Goal: Information Seeking & Learning: Learn about a topic

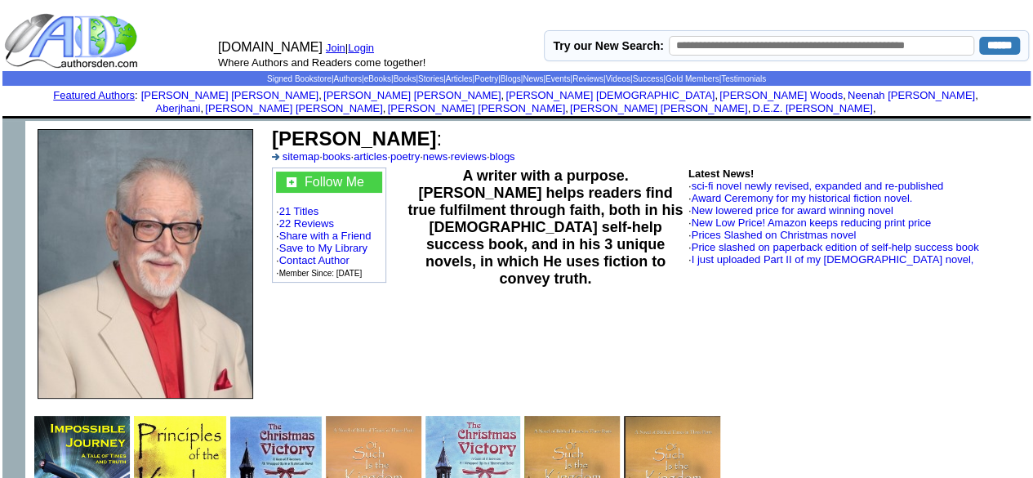
drag, startPoint x: 0, startPoint y: 0, endPoint x: 270, endPoint y: 120, distance: 295.8
click at [270, 125] on td "James M. Becher : sitemap · books · articles · poetry · news · reviews · blogs" at bounding box center [647, 145] width 757 height 40
copy b "James M. Becher"
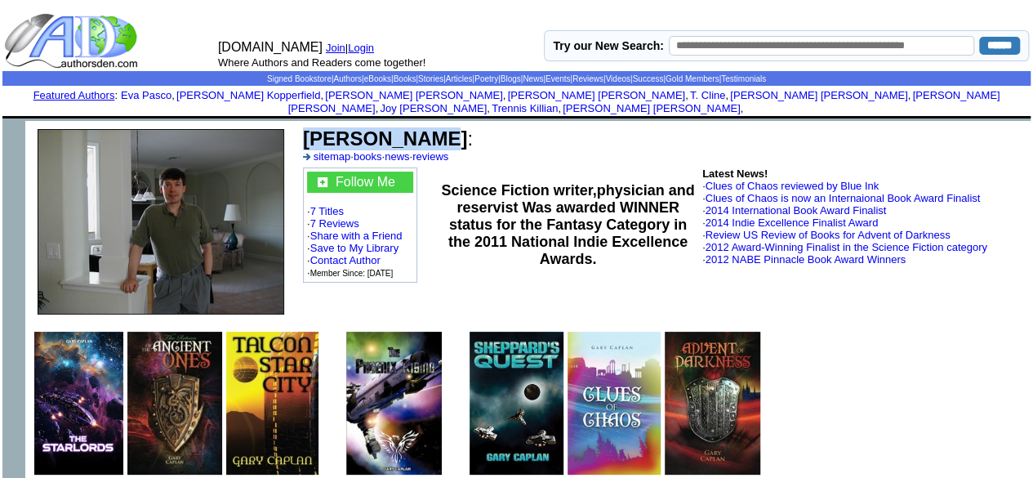
drag, startPoint x: 301, startPoint y: 123, endPoint x: 414, endPoint y: 123, distance: 113.5
click at [414, 125] on td "Gary Caplan : sitemap · books · news · reviews" at bounding box center [664, 145] width 726 height 40
copy b "Gary Caplan"
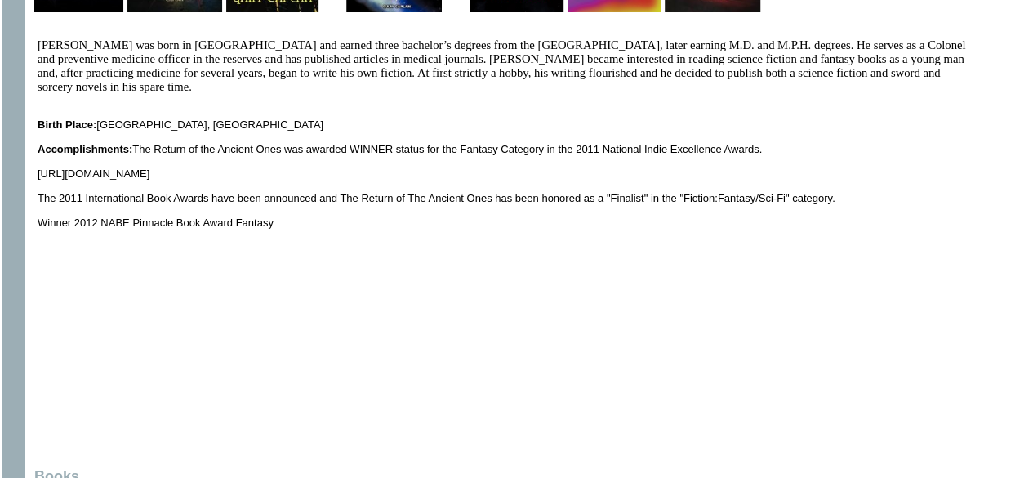
scroll to position [472, 0]
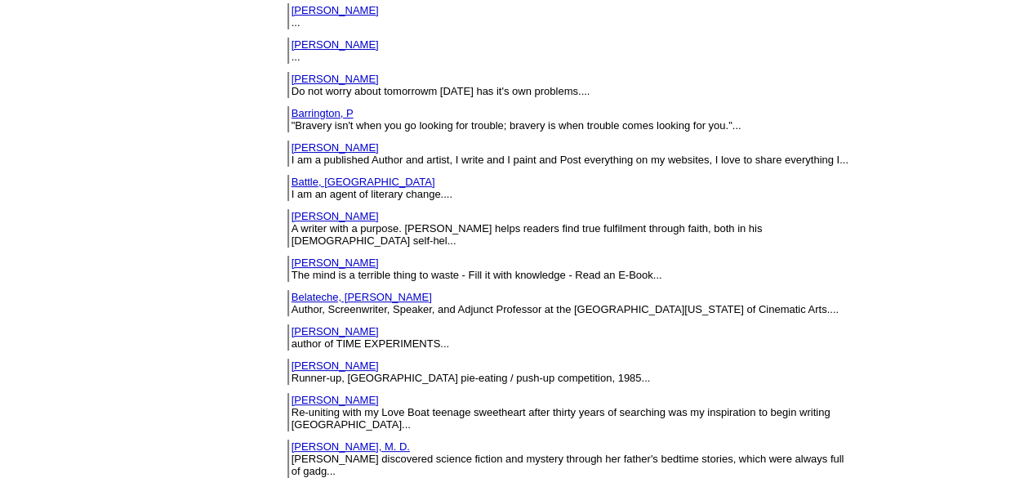
scroll to position [1252, 0]
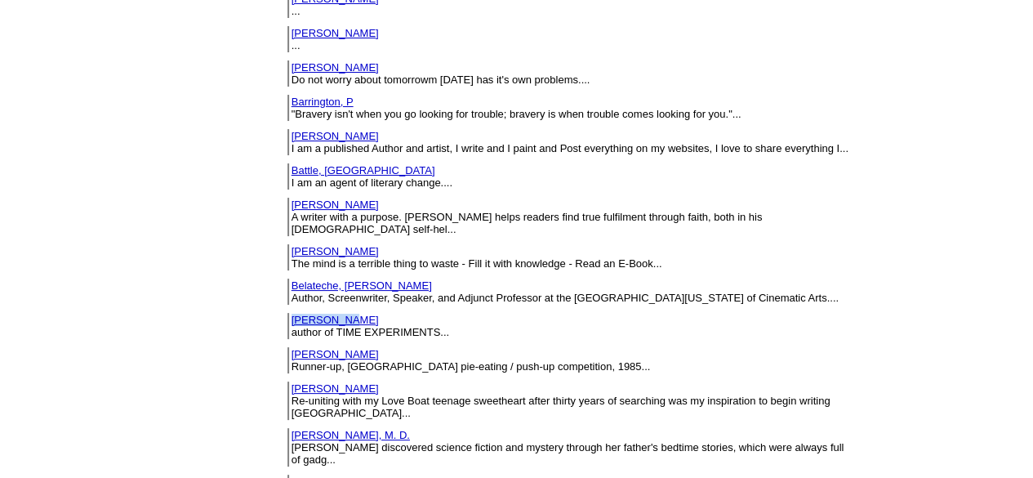
drag, startPoint x: 235, startPoint y: 229, endPoint x: 178, endPoint y: 229, distance: 57.2
click at [291, 313] on td "Bell, Dave author of TIME EXPERIMENTS..." at bounding box center [571, 326] width 561 height 26
copy link "Bell, Dave"
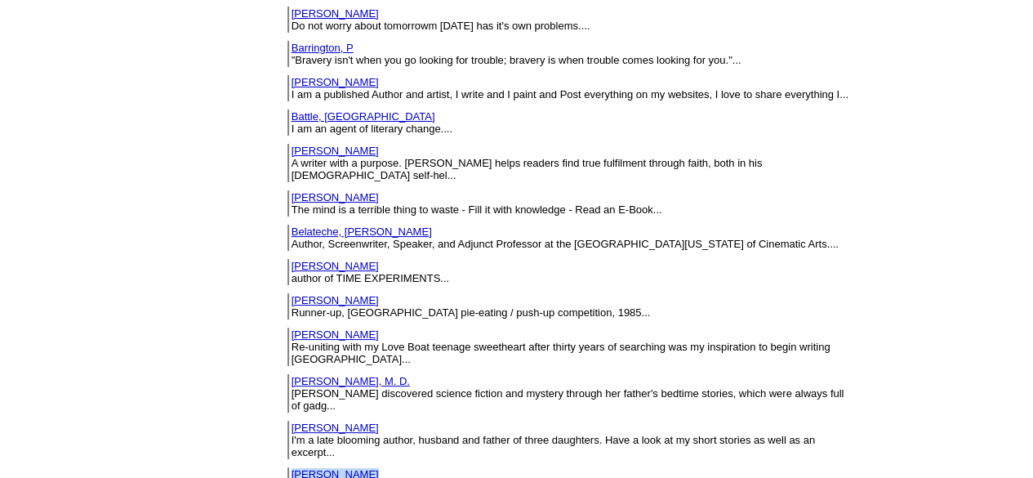
drag, startPoint x: 249, startPoint y: 345, endPoint x: 193, endPoint y: 340, distance: 56.6
click at [283, 463] on td "Bentsen, Rick Author of Gamma Strike and The Blademaster Chronicles..." at bounding box center [569, 480] width 572 height 34
copy tbody "Bentsen, Rick"
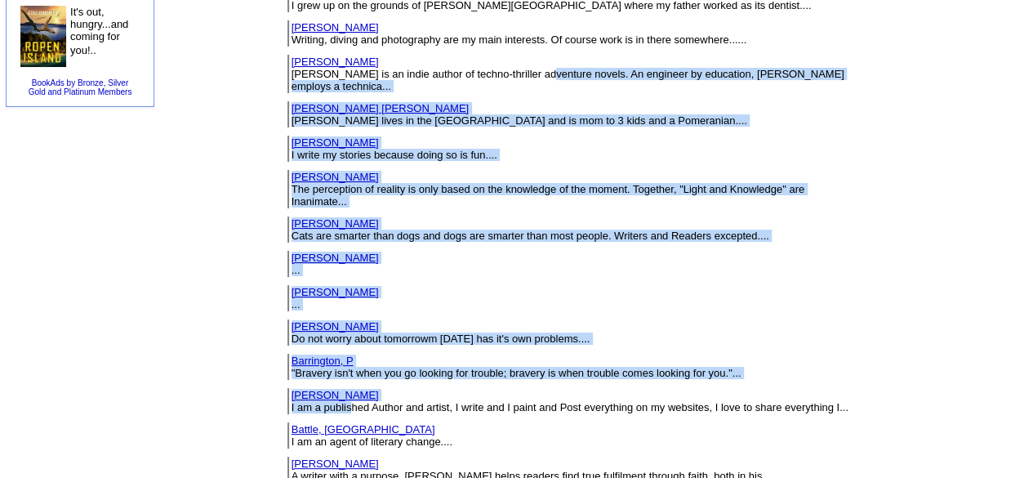
drag, startPoint x: 240, startPoint y: 17, endPoint x: 415, endPoint y: -71, distance: 195.8
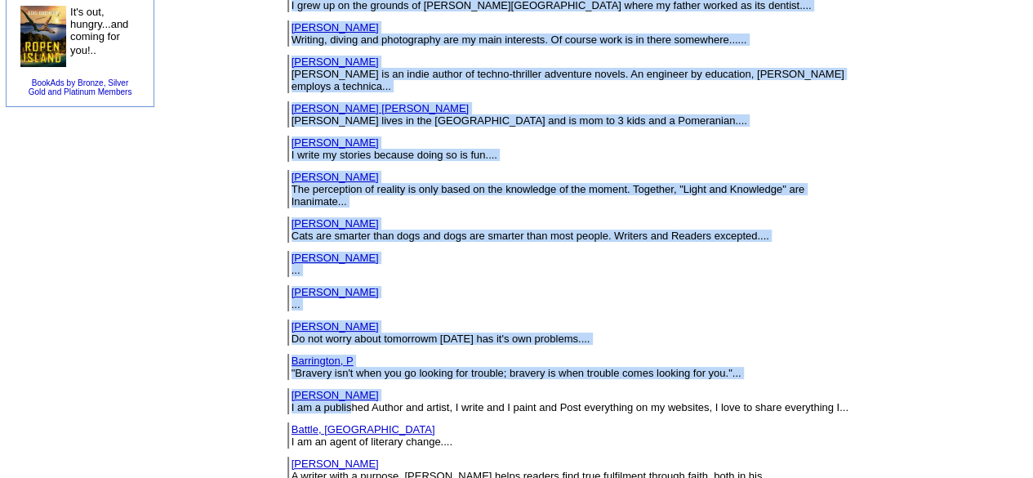
scroll to position [666, 0]
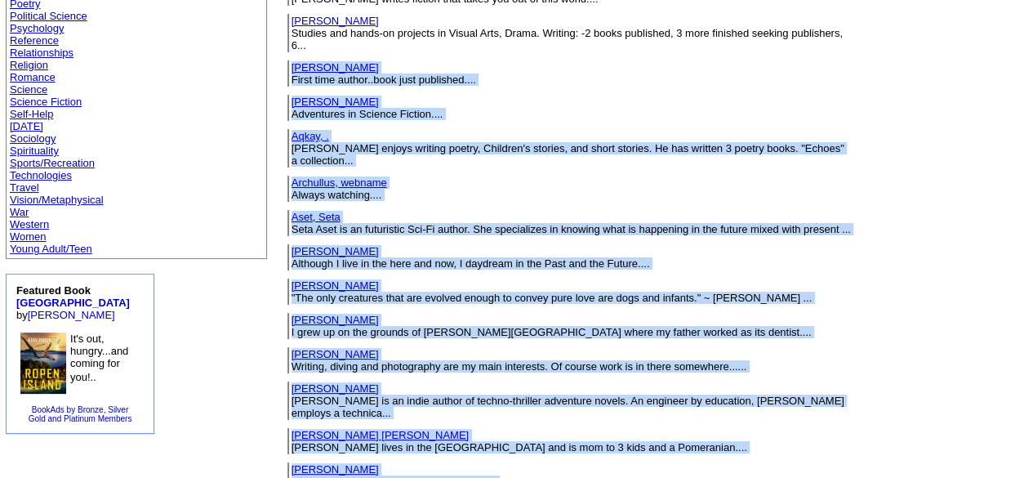
click at [769, 244] on td "Assi, Mark Although I live in the here and now, I daydream in the Past and the …" at bounding box center [571, 257] width 561 height 26
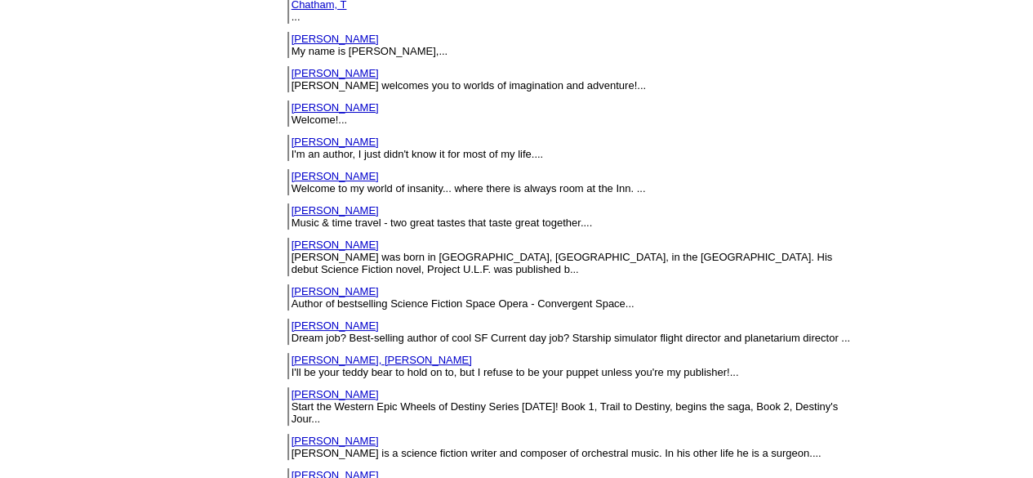
scroll to position [4298, 0]
drag, startPoint x: 258, startPoint y: 249, endPoint x: 176, endPoint y: 243, distance: 82.7
copy tr "Comeau, Ceara"
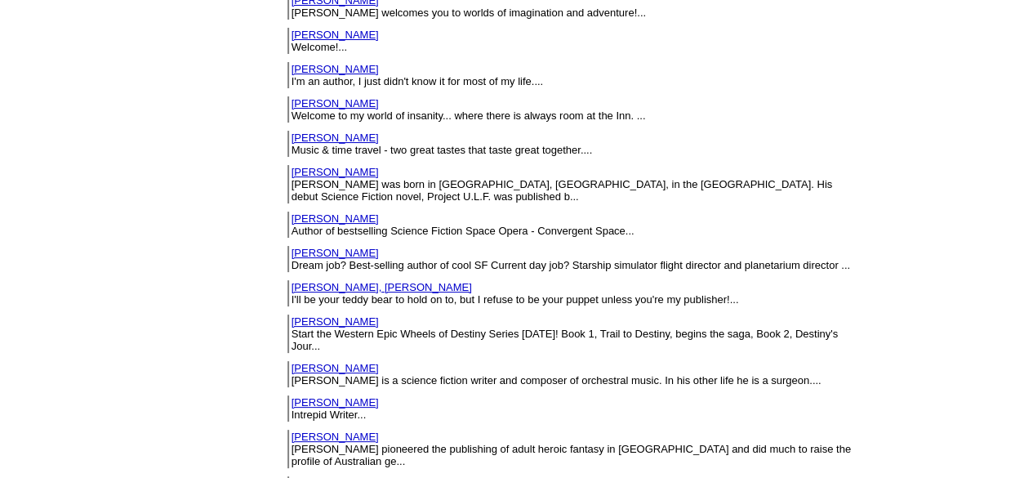
scroll to position [4383, 0]
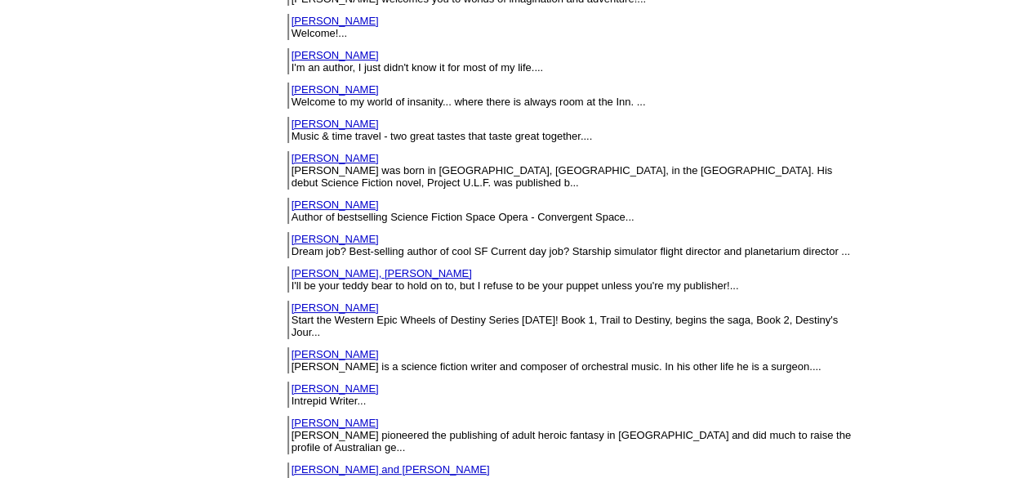
drag, startPoint x: 248, startPoint y: 267, endPoint x: 180, endPoint y: 267, distance: 68.6
copy link "Cooper, Mark"
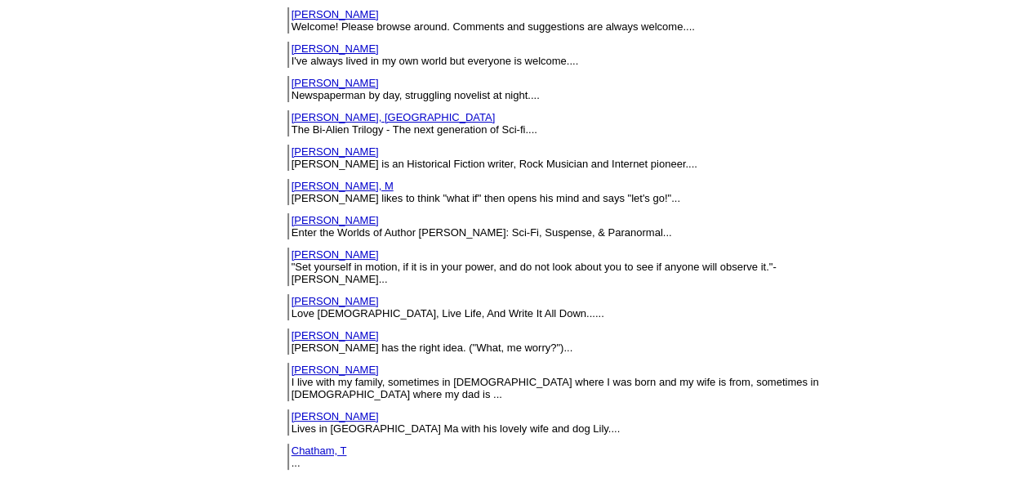
scroll to position [3603, 0]
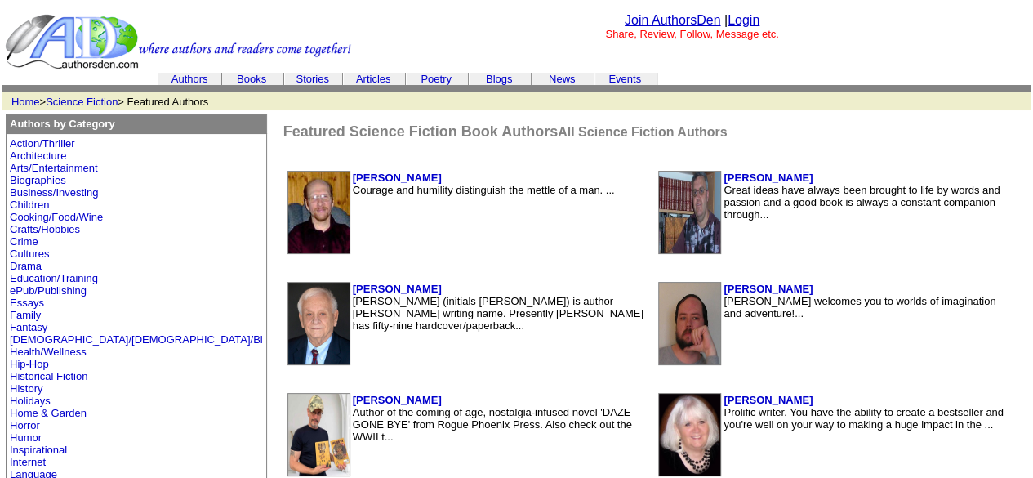
click at [171, 74] on link "Authors" at bounding box center [189, 79] width 37 height 12
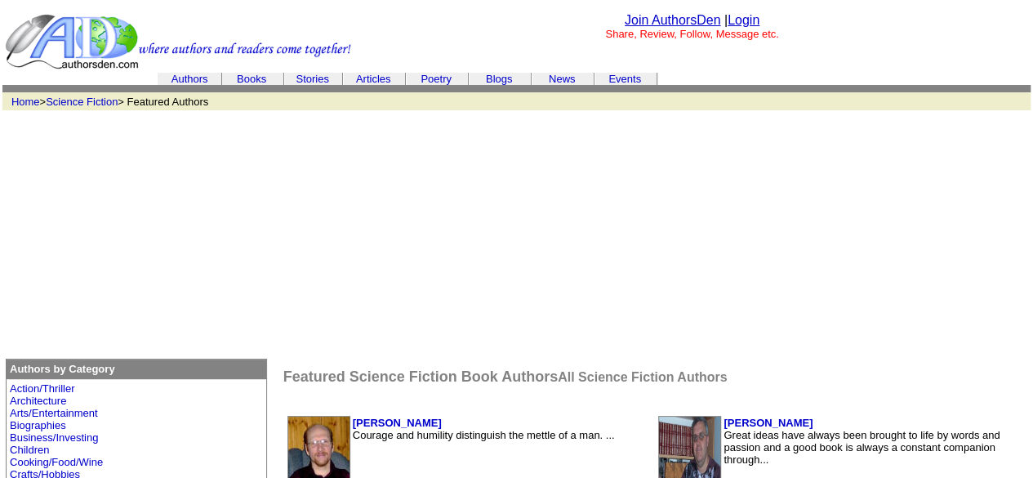
click at [185, 79] on link "Authors" at bounding box center [189, 79] width 37 height 12
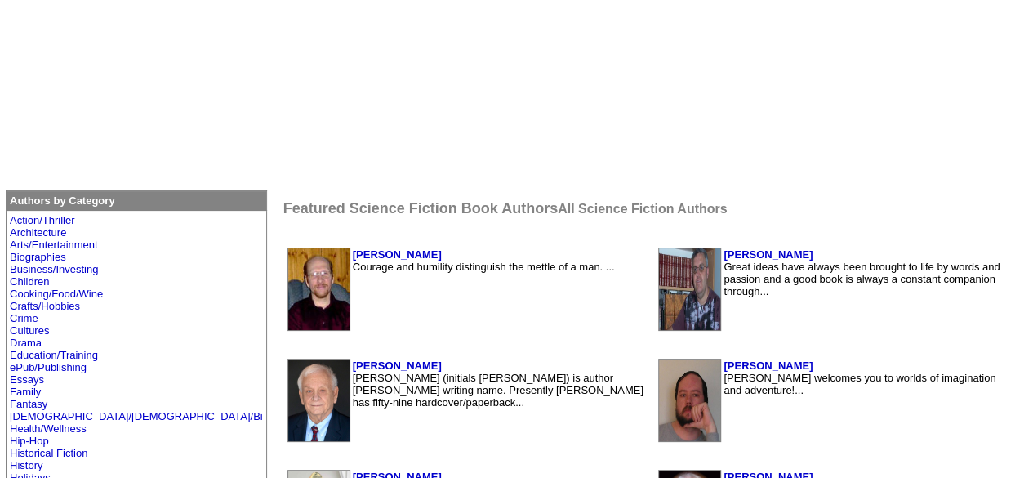
scroll to position [170, 0]
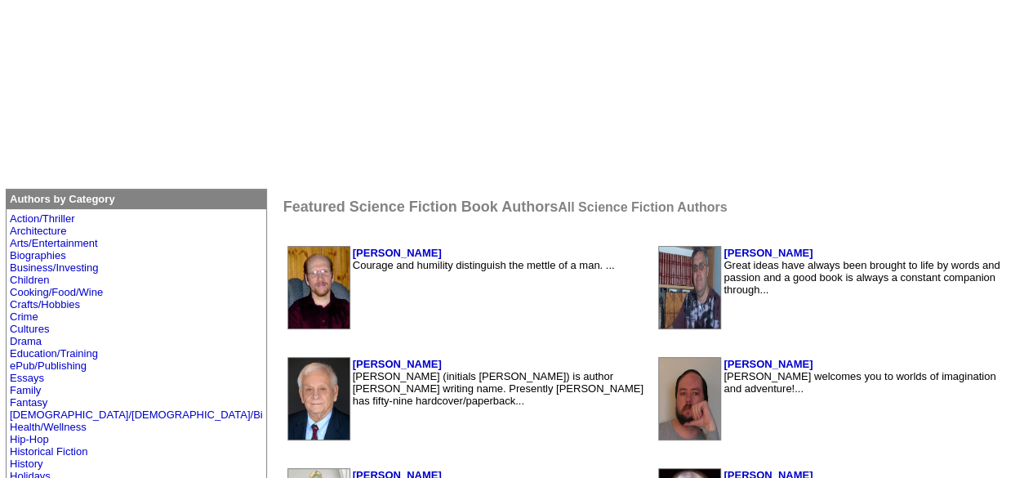
click at [82, 197] on b "Authors by Category" at bounding box center [62, 199] width 105 height 12
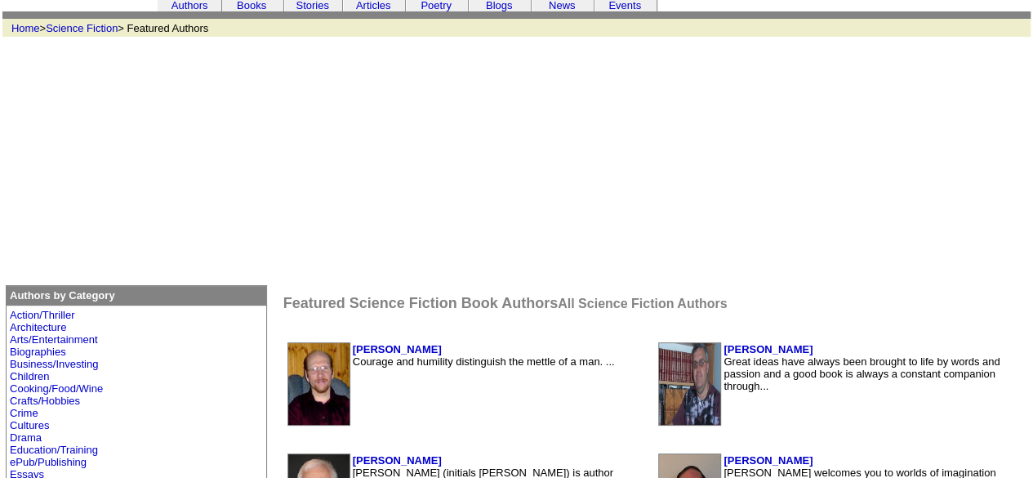
scroll to position [0, 0]
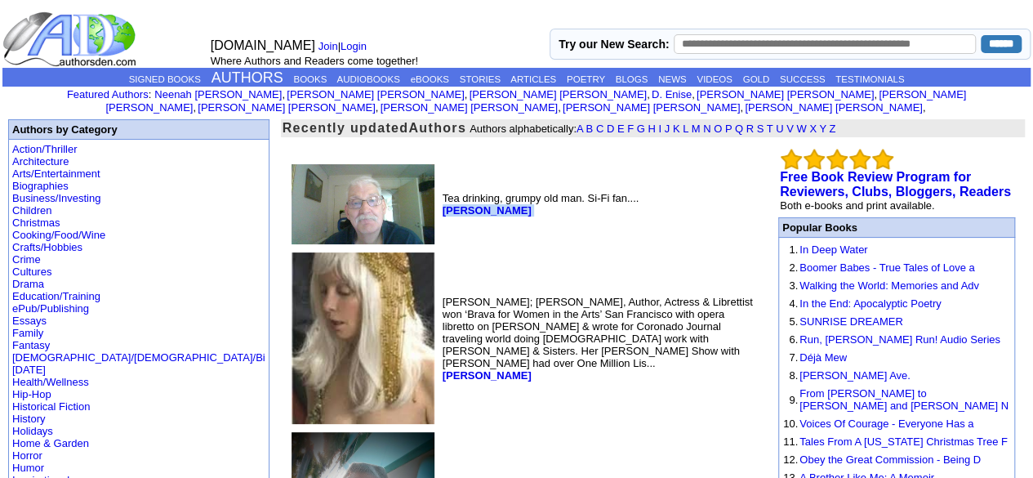
drag, startPoint x: 380, startPoint y: 203, endPoint x: 310, endPoint y: 194, distance: 70.0
click at [439, 194] on td "Tea drinking, grumpy old man. Si-Fi fan.... John Newton" at bounding box center [600, 204] width 322 height 87
copy font "John Newton"
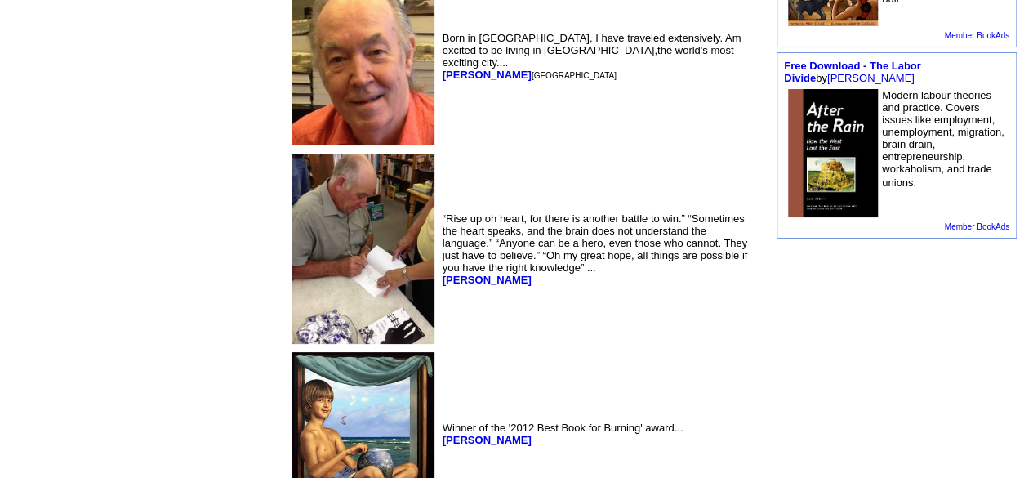
scroll to position [1571, 0]
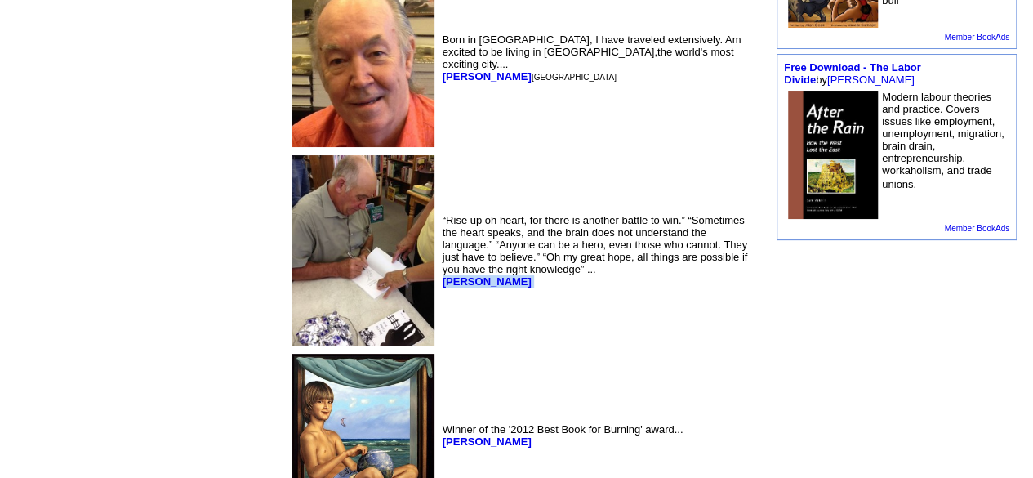
drag, startPoint x: 351, startPoint y: 265, endPoint x: 310, endPoint y: 261, distance: 41.1
click at [439, 261] on td "“Rise up oh heart, for there is another battle to win.” “Sometimes the heart sp…" at bounding box center [600, 250] width 322 height 197
copy font "T. Cline"
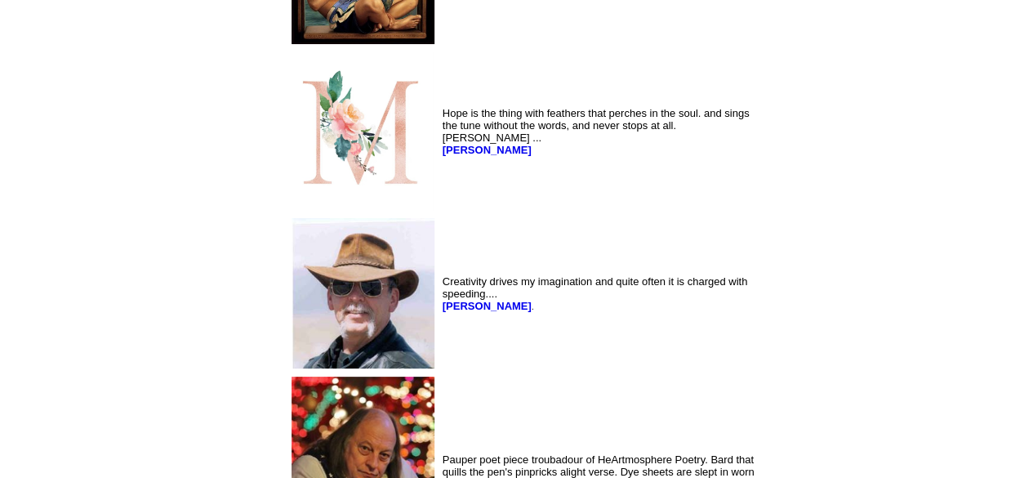
scroll to position [2048, 0]
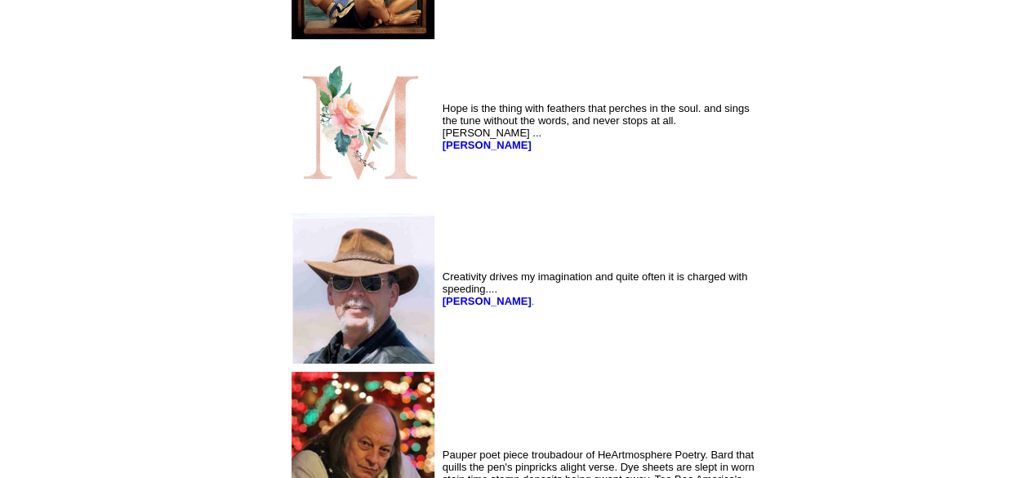
drag, startPoint x: 451, startPoint y: 332, endPoint x: 312, endPoint y: 332, distance: 138.8
click at [439, 332] on td "Creativity drives my imagination and quite often it is charged with speeding...…" at bounding box center [600, 288] width 322 height 157
copy font "Michael Charles Messineo ."
click at [439, 194] on td "Hope is the thing with feathers that perches in the soul. and sings the tune wi…" at bounding box center [600, 126] width 322 height 164
drag, startPoint x: 366, startPoint y: 194, endPoint x: 524, endPoint y: 220, distance: 160.6
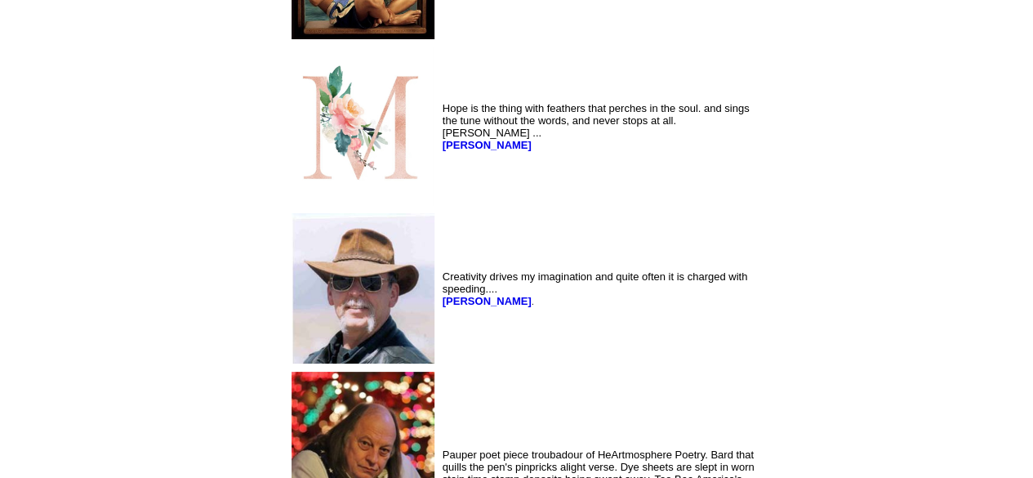
click at [524, 208] on td "Hope is the thing with feathers that perches in the soul. and sings the tune wi…" at bounding box center [600, 126] width 322 height 164
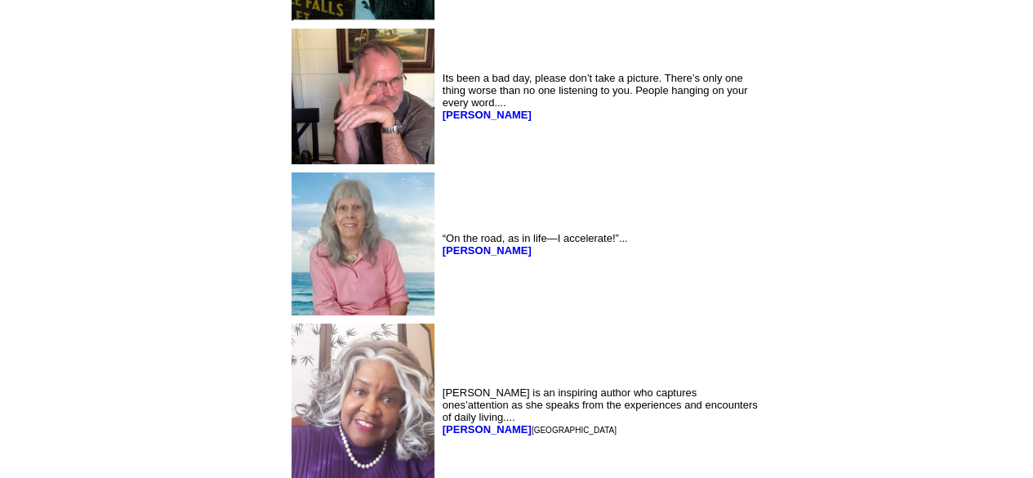
scroll to position [2844, 0]
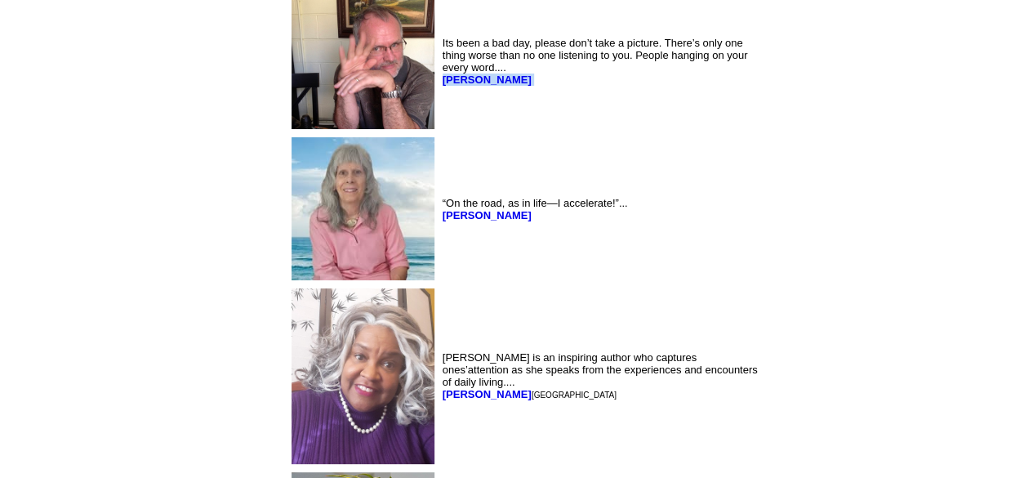
drag, startPoint x: 372, startPoint y: 111, endPoint x: 313, endPoint y: 110, distance: 59.6
click at [439, 110] on td "Its been a bad day, please don’t take a picture. There’s only one thing worse t…" at bounding box center [600, 61] width 322 height 143
copy font "Joel Keene"
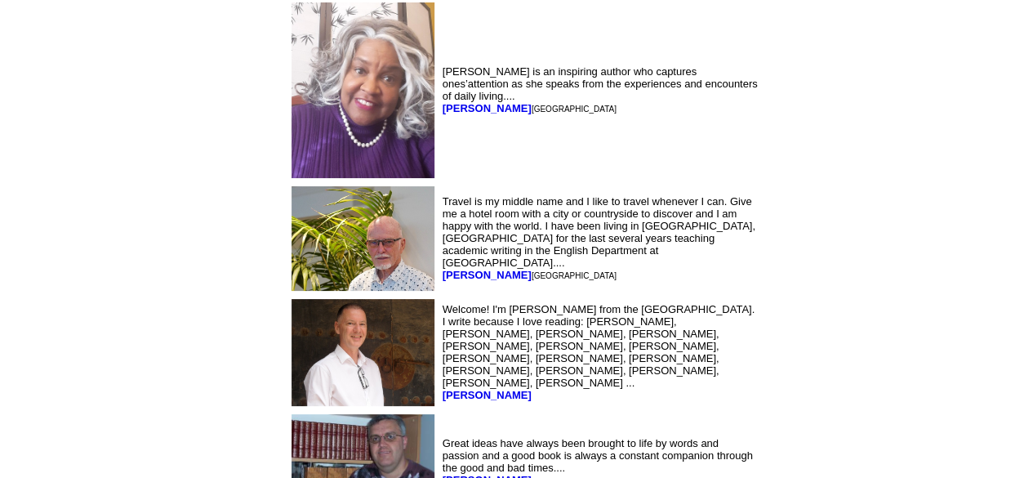
scroll to position [3133, 0]
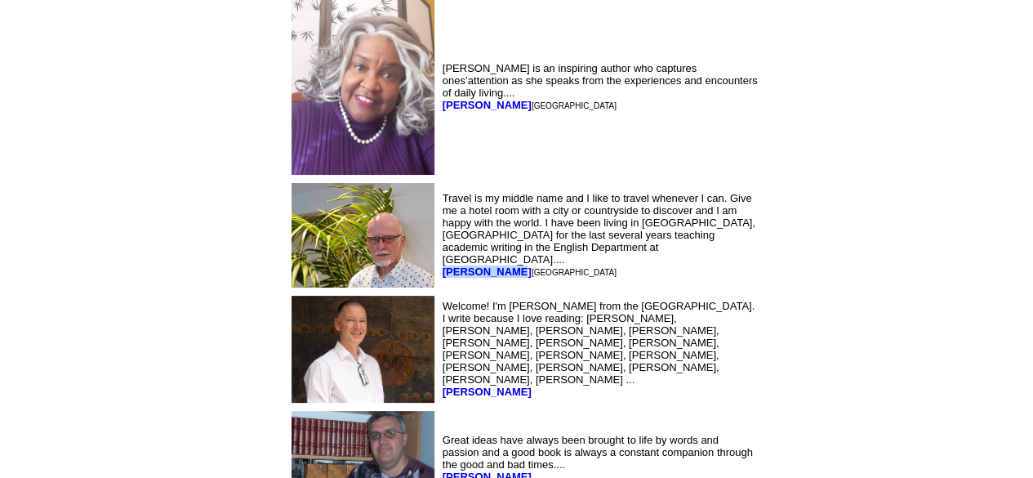
drag, startPoint x: 376, startPoint y: 297, endPoint x: 312, endPoint y: 293, distance: 63.8
click at [443, 278] on font "John Herlihy Miami" at bounding box center [530, 271] width 174 height 12
copy b "John Herlihy"
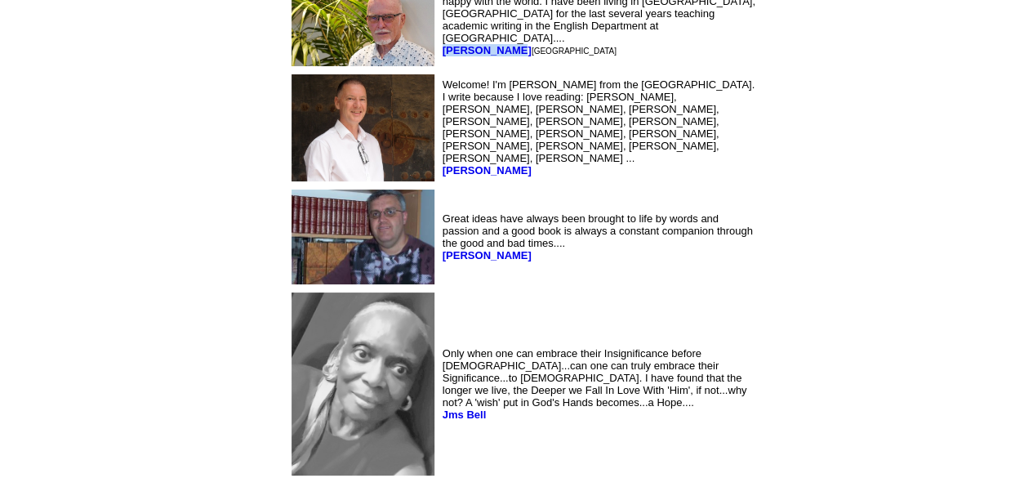
scroll to position [3356, 0]
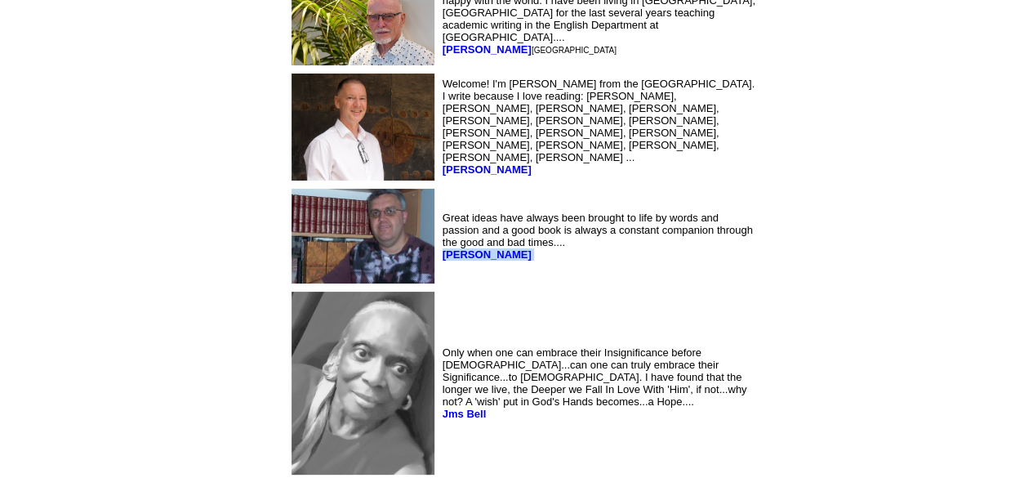
drag, startPoint x: 381, startPoint y: 290, endPoint x: 309, endPoint y: 282, distance: 72.3
click at [439, 282] on td "Great ideas have always been brought to life by words and passion and a good bo…" at bounding box center [600, 236] width 322 height 102
copy font "[PERSON_NAME]"
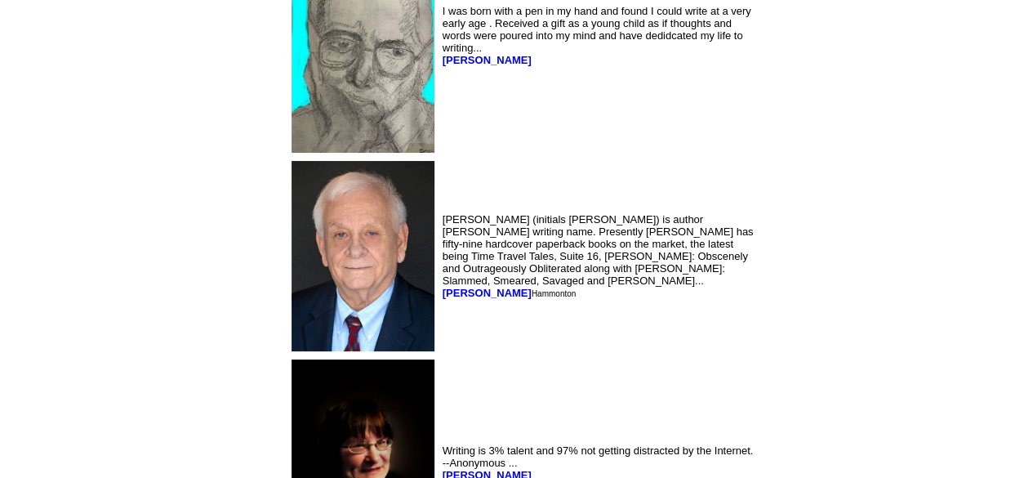
scroll to position [4122, 0]
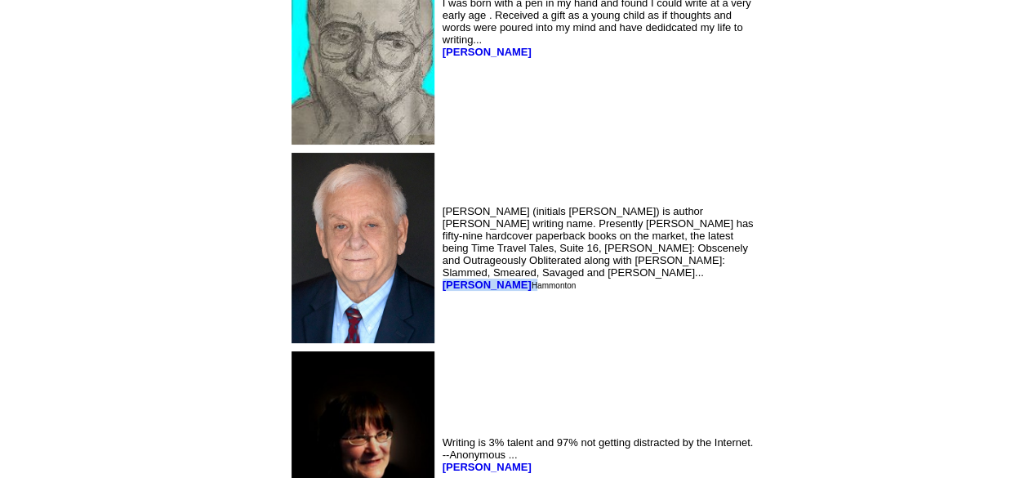
drag, startPoint x: 366, startPoint y: 306, endPoint x: 314, endPoint y: 318, distance: 53.7
click at [439, 318] on td "Jay Dubya (initials J.W.) is author John Wiessner's writing name. Presently Jay…" at bounding box center [600, 247] width 322 height 197
click at [593, 325] on td "Jay Dubya (initials J.W.) is author John Wiessner's writing name. Presently Jay…" at bounding box center [600, 247] width 322 height 197
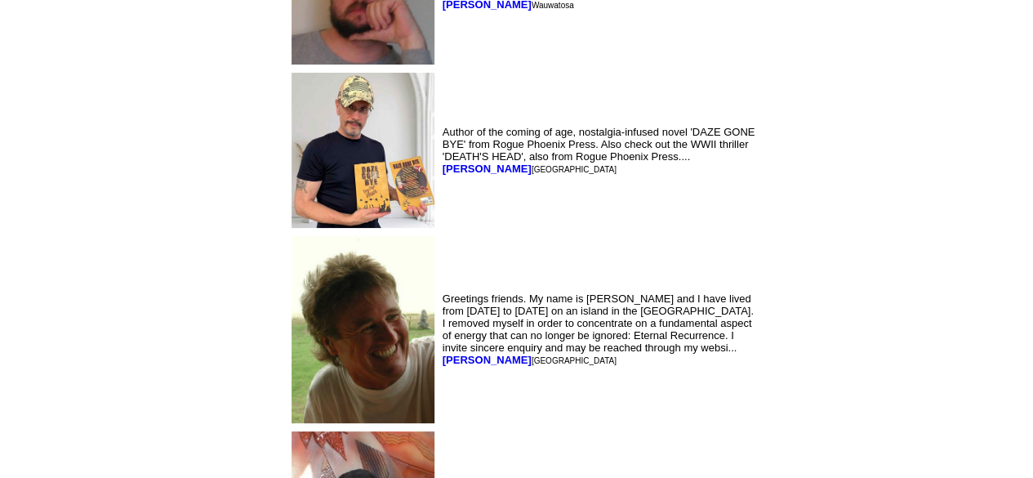
scroll to position [5151, 0]
drag, startPoint x: 593, startPoint y: 325, endPoint x: 665, endPoint y: 410, distance: 111.3
click at [665, 410] on td "Greetings friends. My name is Tom kitt and I have lived from 2000 to 2010 on an…" at bounding box center [600, 329] width 322 height 194
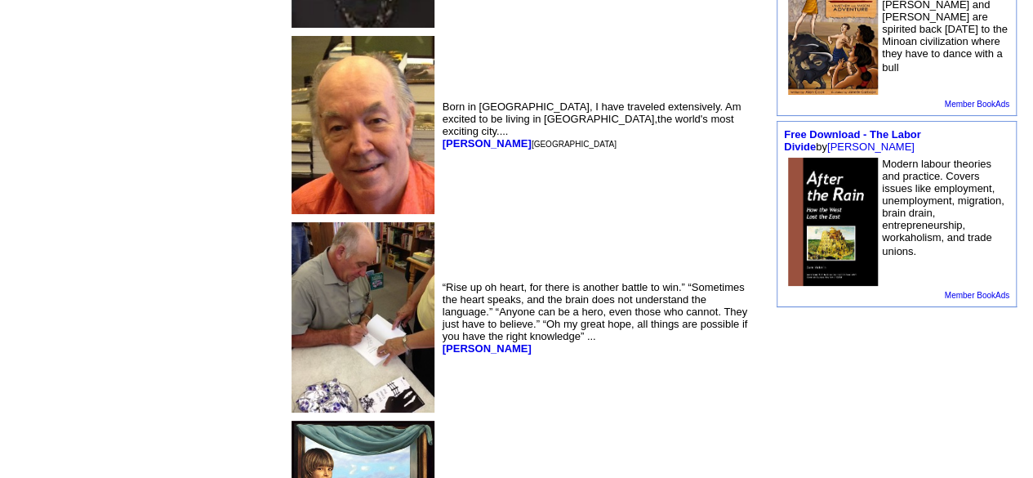
scroll to position [1424, 0]
